Goal: Use online tool/utility: Utilize a website feature to perform a specific function

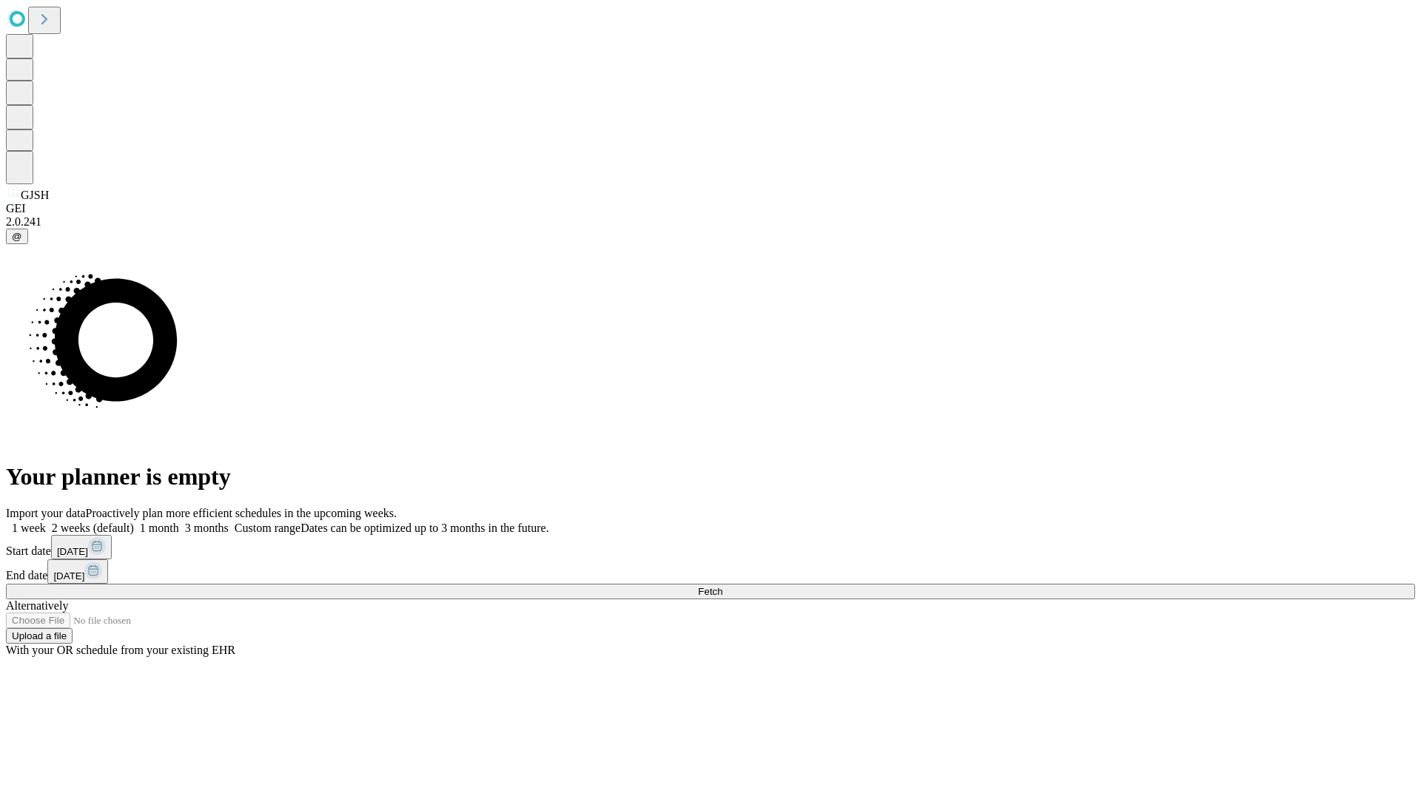
click at [722, 586] on span "Fetch" at bounding box center [710, 591] width 24 height 11
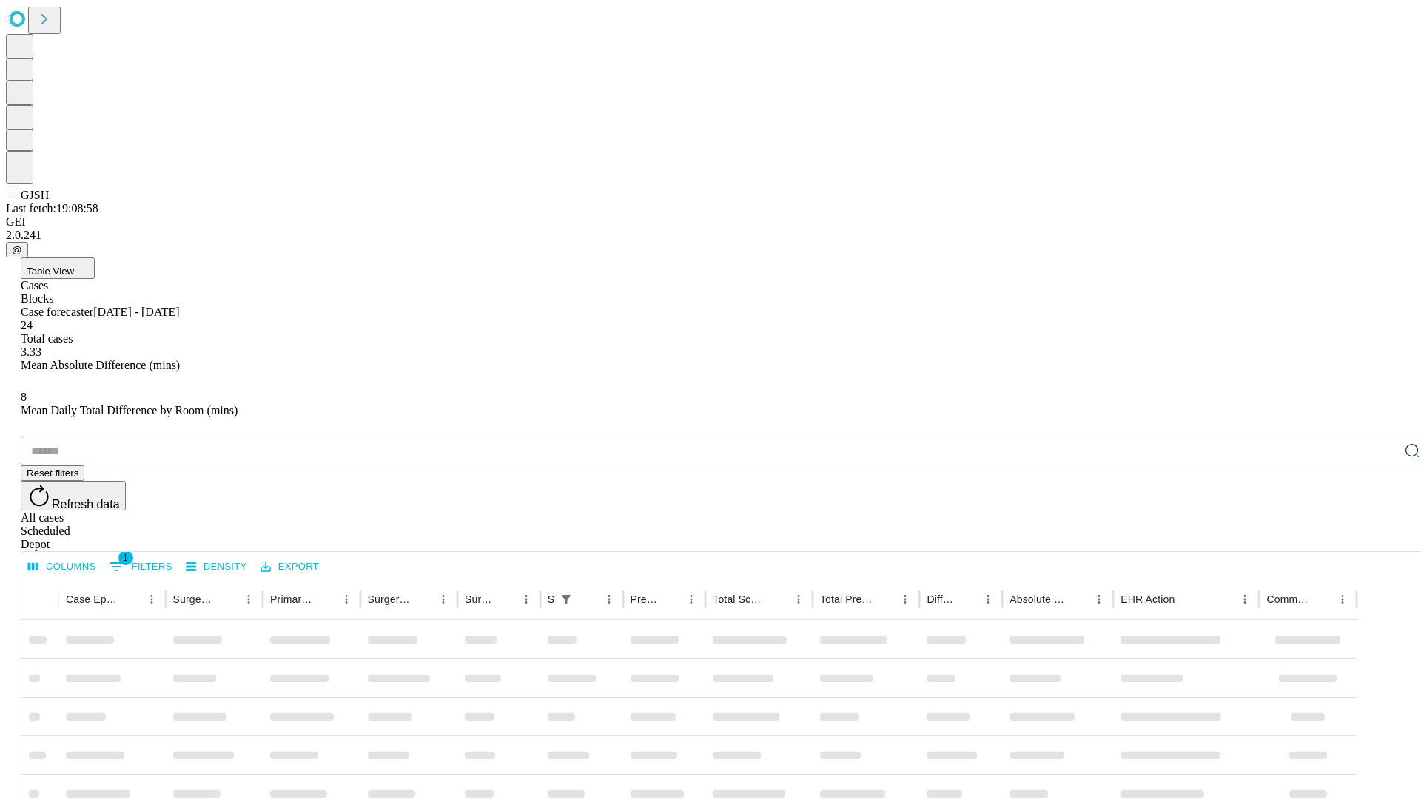
click at [74, 266] on span "Table View" at bounding box center [50, 271] width 47 height 11
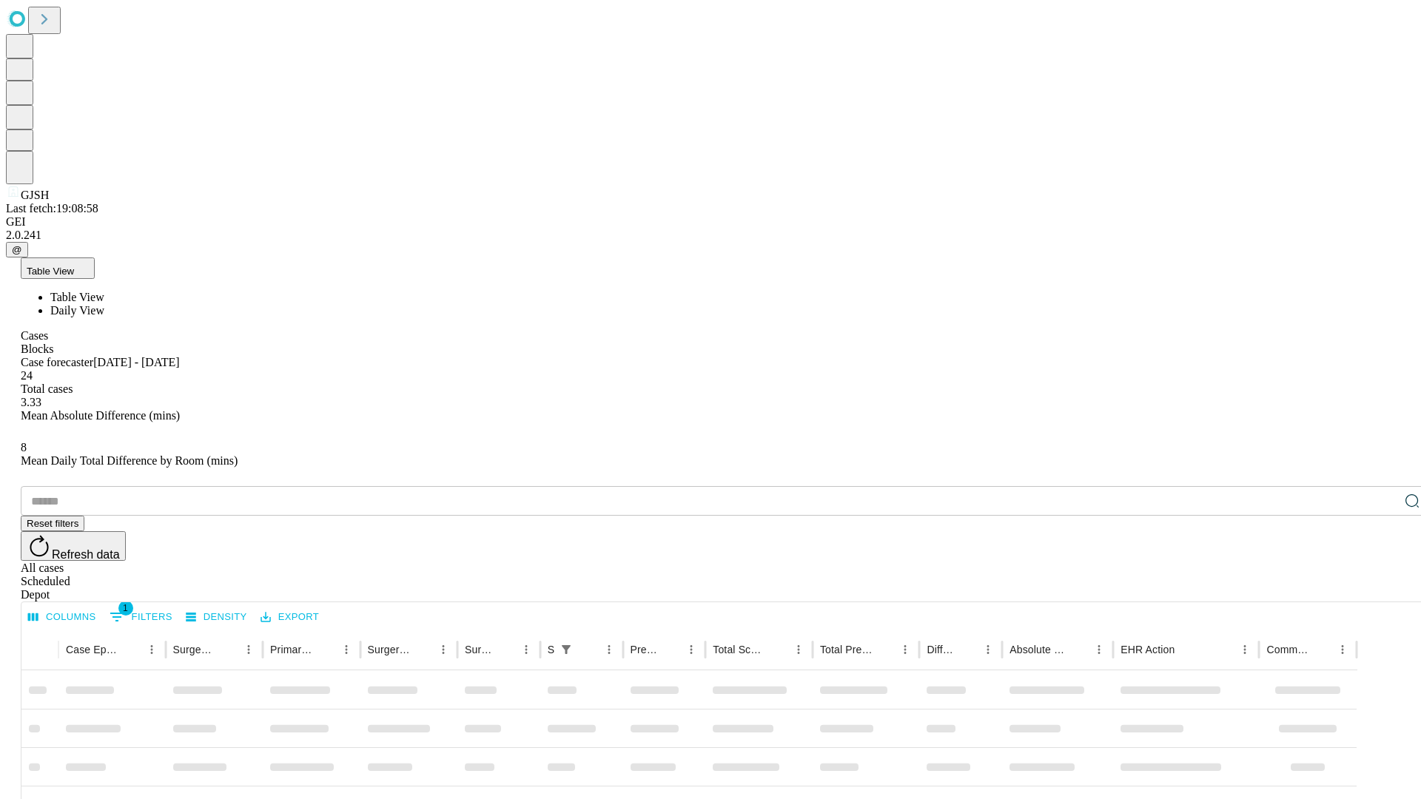
click at [104, 304] on span "Daily View" at bounding box center [77, 310] width 54 height 13
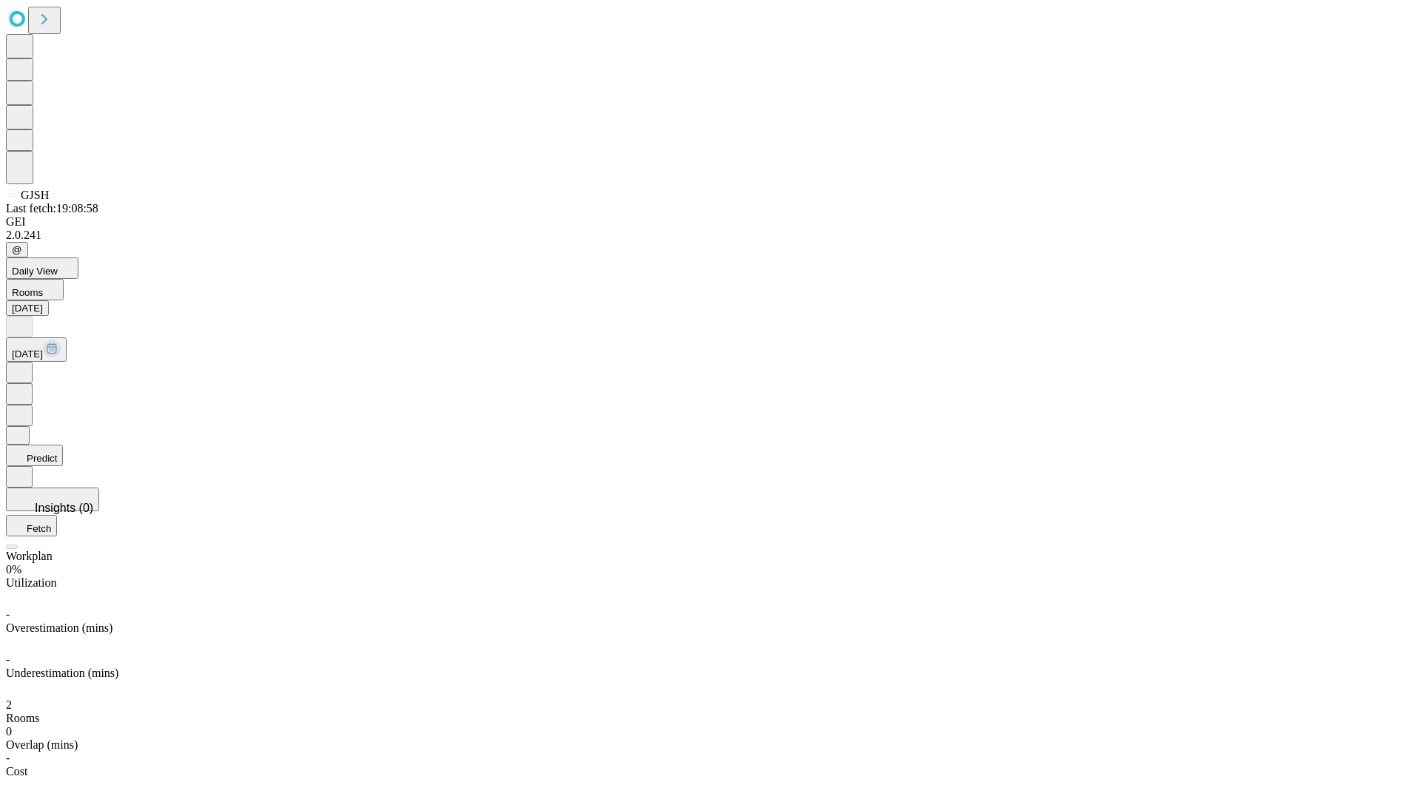
click at [63, 445] on button "Predict" at bounding box center [34, 455] width 57 height 21
